Goal: Information Seeking & Learning: Learn about a topic

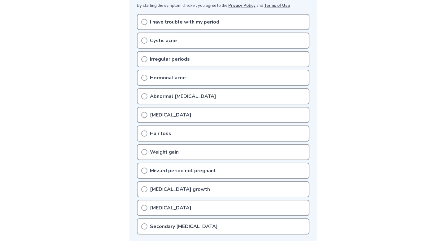
scroll to position [128, 0]
click at [170, 18] on p "I have trouble with my period" at bounding box center [184, 21] width 69 height 7
click at [176, 58] on p "Irregular periods" at bounding box center [170, 58] width 40 height 7
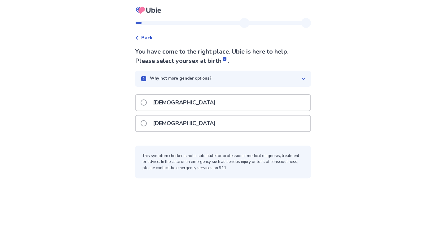
click at [189, 127] on div "Female" at bounding box center [223, 123] width 175 height 16
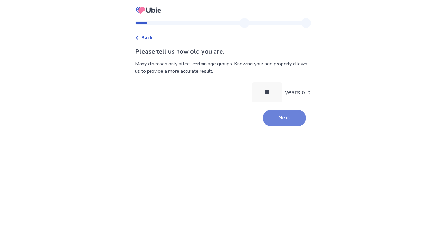
type input "**"
click at [271, 120] on button "Next" at bounding box center [284, 118] width 43 height 17
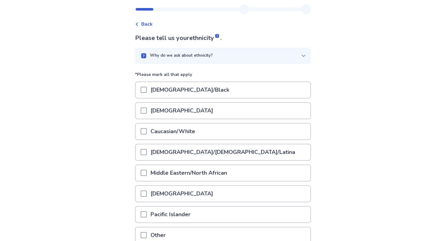
click at [213, 113] on div "Asian" at bounding box center [223, 111] width 175 height 16
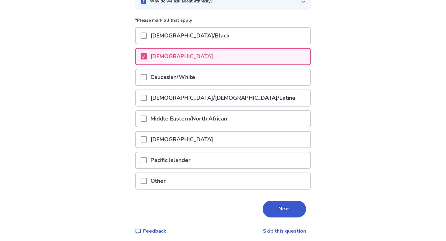
scroll to position [71, 0]
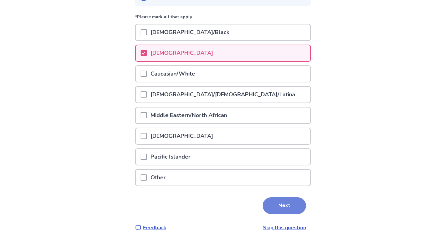
click at [272, 202] on button "Next" at bounding box center [284, 205] width 43 height 17
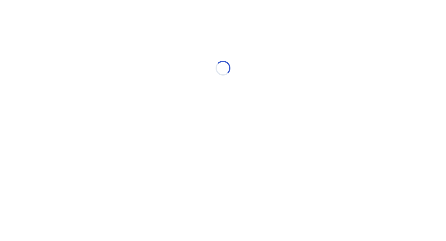
scroll to position [0, 0]
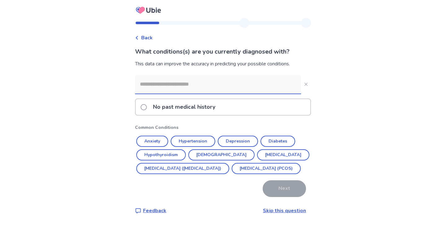
click at [194, 108] on p "No past medical history" at bounding box center [184, 107] width 70 height 16
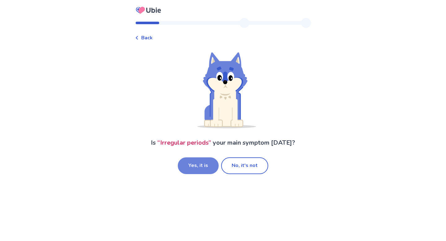
click at [209, 171] on button "Yes, it is" at bounding box center [198, 165] width 41 height 17
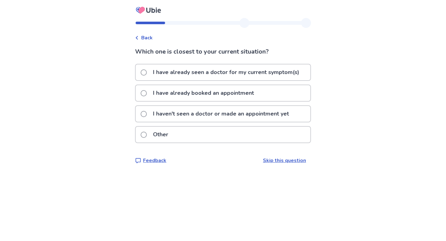
click at [197, 67] on p "I have already seen a doctor for my current symptom(s)" at bounding box center [226, 72] width 154 height 16
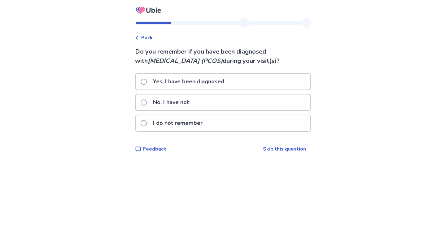
click at [201, 103] on div "No, I have not" at bounding box center [223, 102] width 175 height 16
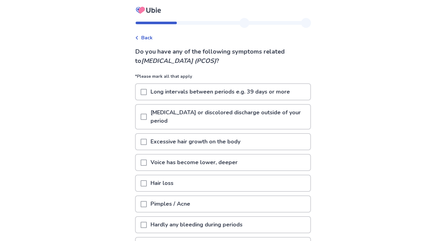
click at [186, 92] on p "Long intervals between periods e.g. 39 days or more" at bounding box center [220, 92] width 147 height 16
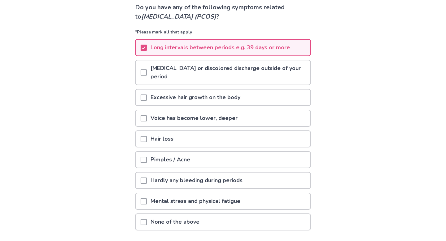
scroll to position [47, 0]
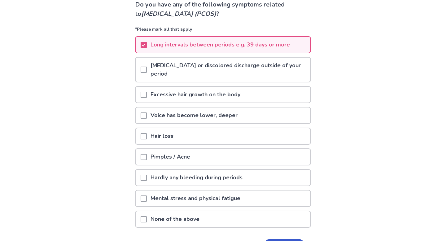
click at [185, 46] on p "Long intervals between periods e.g. 39 days or more" at bounding box center [220, 45] width 147 height 16
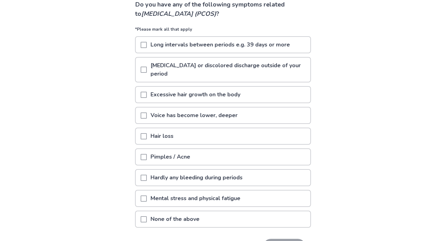
click at [185, 67] on p "[MEDICAL_DATA] or discolored discharge outside of your period" at bounding box center [228, 70] width 163 height 24
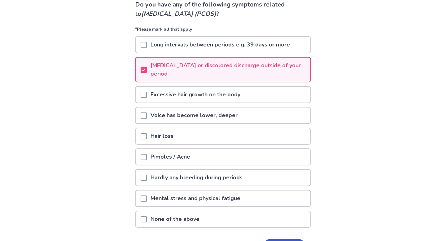
click at [184, 92] on p "Excessive hair growth on the body" at bounding box center [195, 95] width 97 height 16
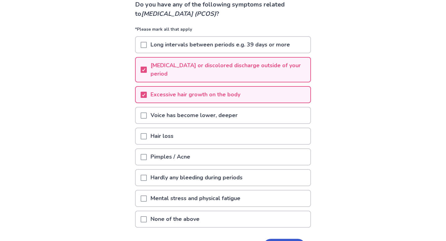
click at [181, 135] on div "Hair loss" at bounding box center [223, 136] width 175 height 16
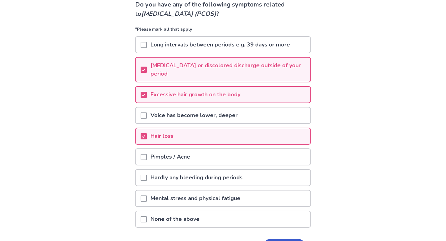
click at [181, 156] on p "Pimples / Acne" at bounding box center [170, 157] width 47 height 16
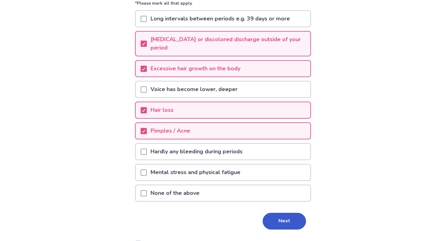
scroll to position [78, 0]
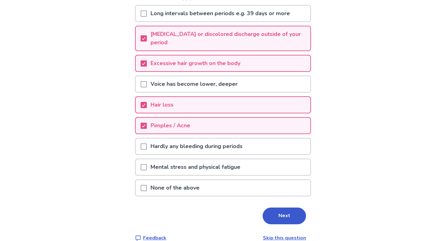
click at [181, 167] on p "Mental stress and physical fatigue" at bounding box center [195, 167] width 97 height 16
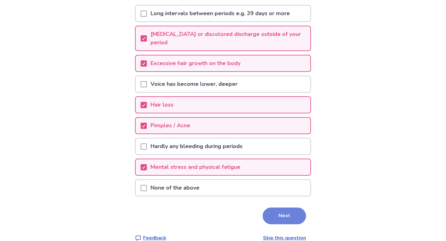
click at [282, 211] on button "Next" at bounding box center [284, 215] width 43 height 17
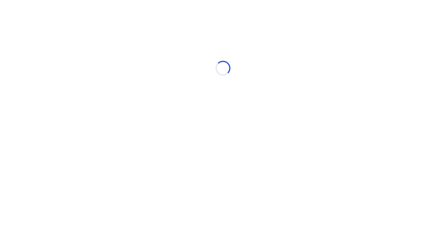
scroll to position [0, 0]
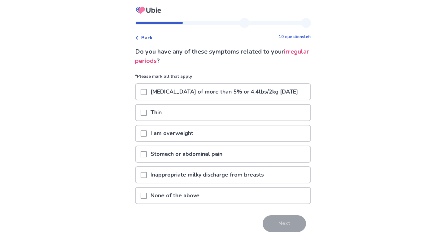
click at [197, 162] on p "Stomach or abdominal pain" at bounding box center [186, 154] width 79 height 16
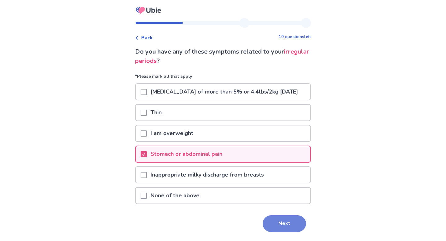
click at [267, 228] on button "Next" at bounding box center [284, 223] width 43 height 17
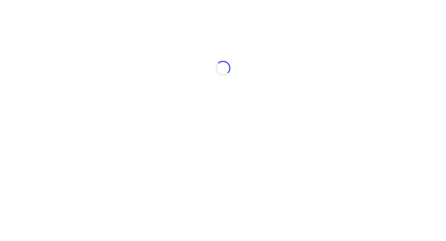
select select "*"
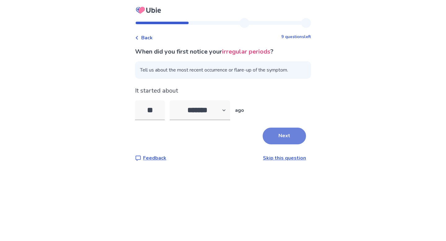
type input "**"
click at [293, 140] on button "Next" at bounding box center [284, 136] width 43 height 17
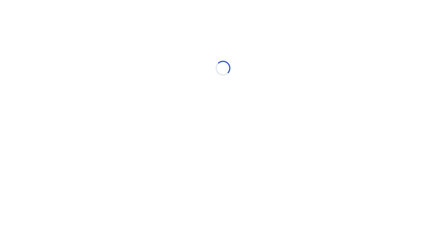
select select "*"
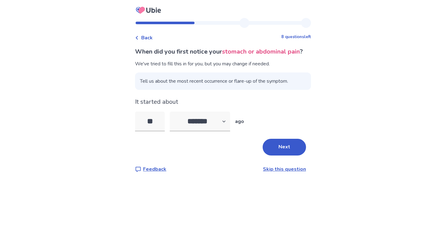
type input "*"
type input "**"
click at [294, 155] on button "Next" at bounding box center [284, 147] width 43 height 17
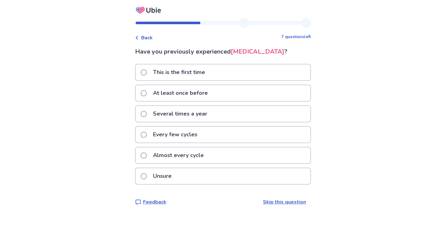
click at [215, 168] on div "Almost every cycle" at bounding box center [223, 157] width 176 height 21
click at [212, 163] on div "Almost every cycle" at bounding box center [223, 155] width 175 height 16
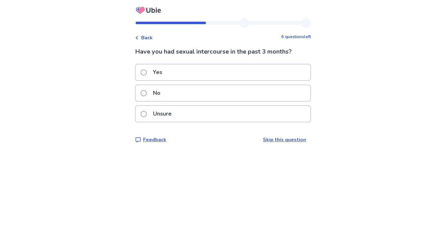
click at [231, 93] on div "No" at bounding box center [223, 93] width 175 height 16
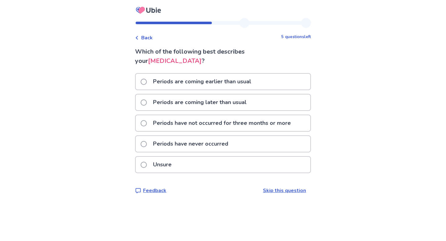
click at [233, 83] on p "Periods are coming earlier than usual" at bounding box center [202, 82] width 106 height 16
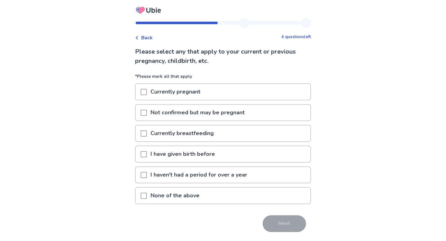
click at [206, 194] on div "None of the above" at bounding box center [223, 196] width 175 height 16
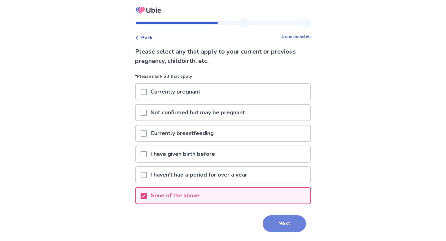
click at [275, 228] on button "Next" at bounding box center [284, 223] width 43 height 17
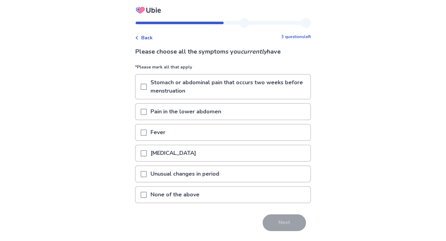
click at [191, 88] on p "Stomach or abdominal pain that occurs two weeks before menstruation" at bounding box center [228, 87] width 163 height 24
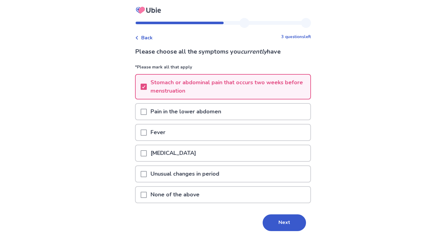
click at [192, 114] on p "Pain in the lower abdomen" at bounding box center [186, 112] width 78 height 16
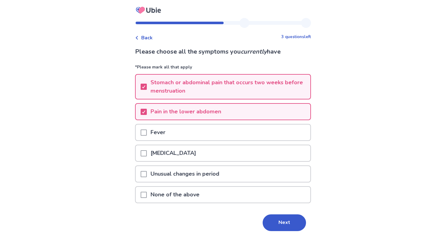
click at [248, 153] on div "Lower back pain" at bounding box center [223, 153] width 175 height 16
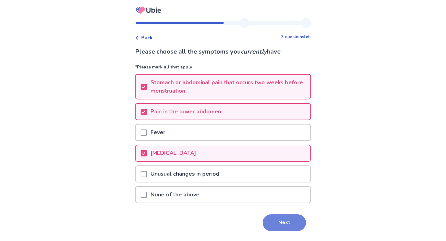
click at [278, 221] on button "Next" at bounding box center [284, 222] width 43 height 17
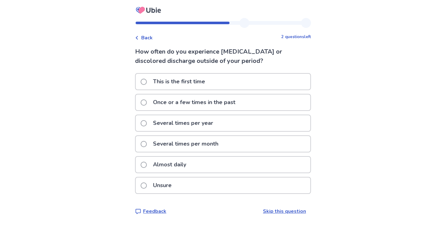
click at [218, 144] on p "Several times per month" at bounding box center [185, 144] width 73 height 16
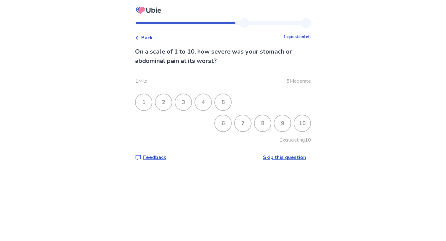
click at [294, 124] on div "10" at bounding box center [302, 123] width 16 height 16
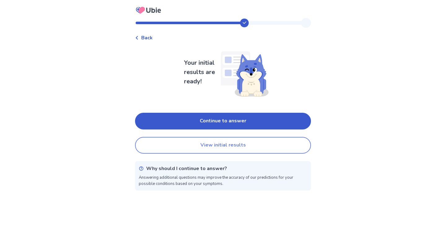
click at [251, 146] on button "View initial results" at bounding box center [223, 145] width 176 height 17
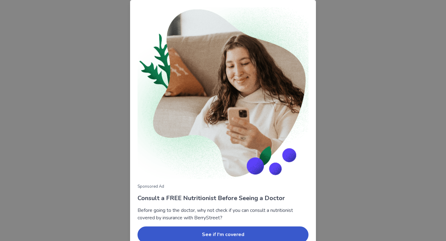
click at [322, 57] on div "Sponsored Ad Consult a FREE Nutritionist Before Seeing a Doctor Before going to…" at bounding box center [223, 120] width 446 height 241
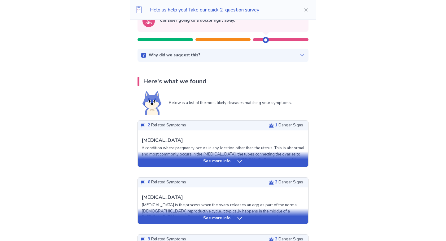
scroll to position [78, 0]
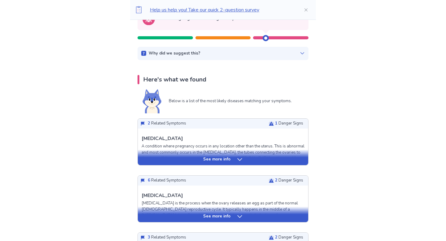
click at [229, 162] on p "See more info" at bounding box center [216, 159] width 27 height 6
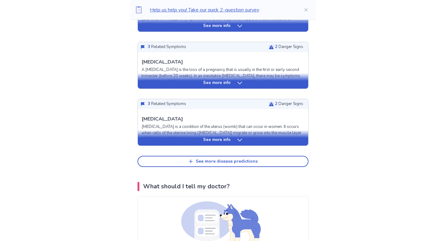
scroll to position [642, 0]
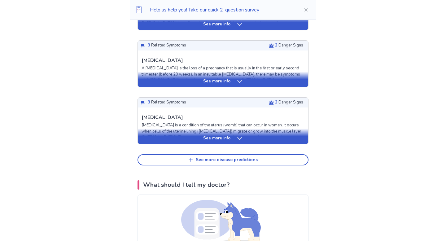
click at [237, 144] on div "See more info" at bounding box center [223, 135] width 170 height 15
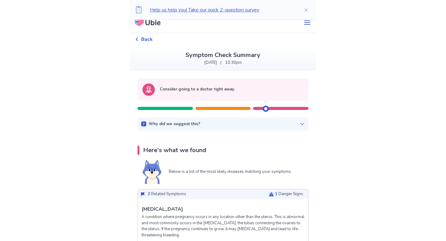
scroll to position [10, 0]
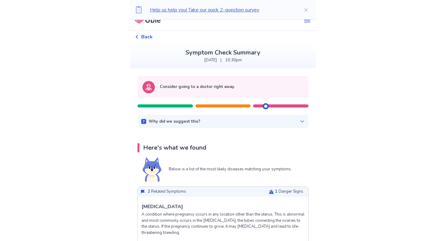
click at [295, 123] on div "Why did we suggest this?" at bounding box center [222, 122] width 163 height 6
